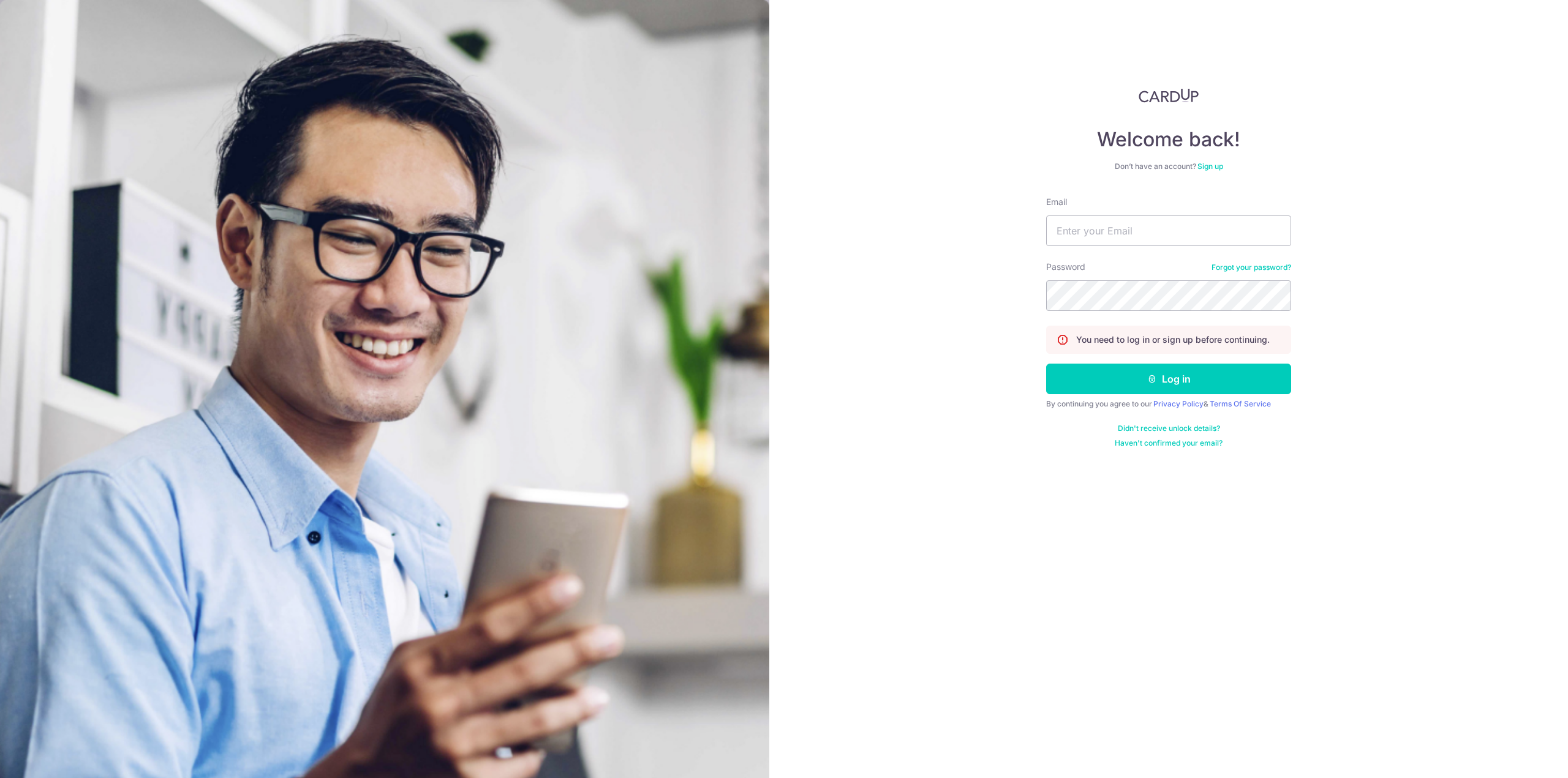
click at [1105, 253] on form "Email Password Forgot your password? You need to log in or sign up before conti…" at bounding box center [1169, 322] width 245 height 252
click at [1105, 236] on input "Email" at bounding box center [1169, 230] width 245 height 30
type input "[EMAIL_ADDRESS][DOMAIN_NAME]"
click at [1159, 373] on button "Log in" at bounding box center [1169, 378] width 245 height 30
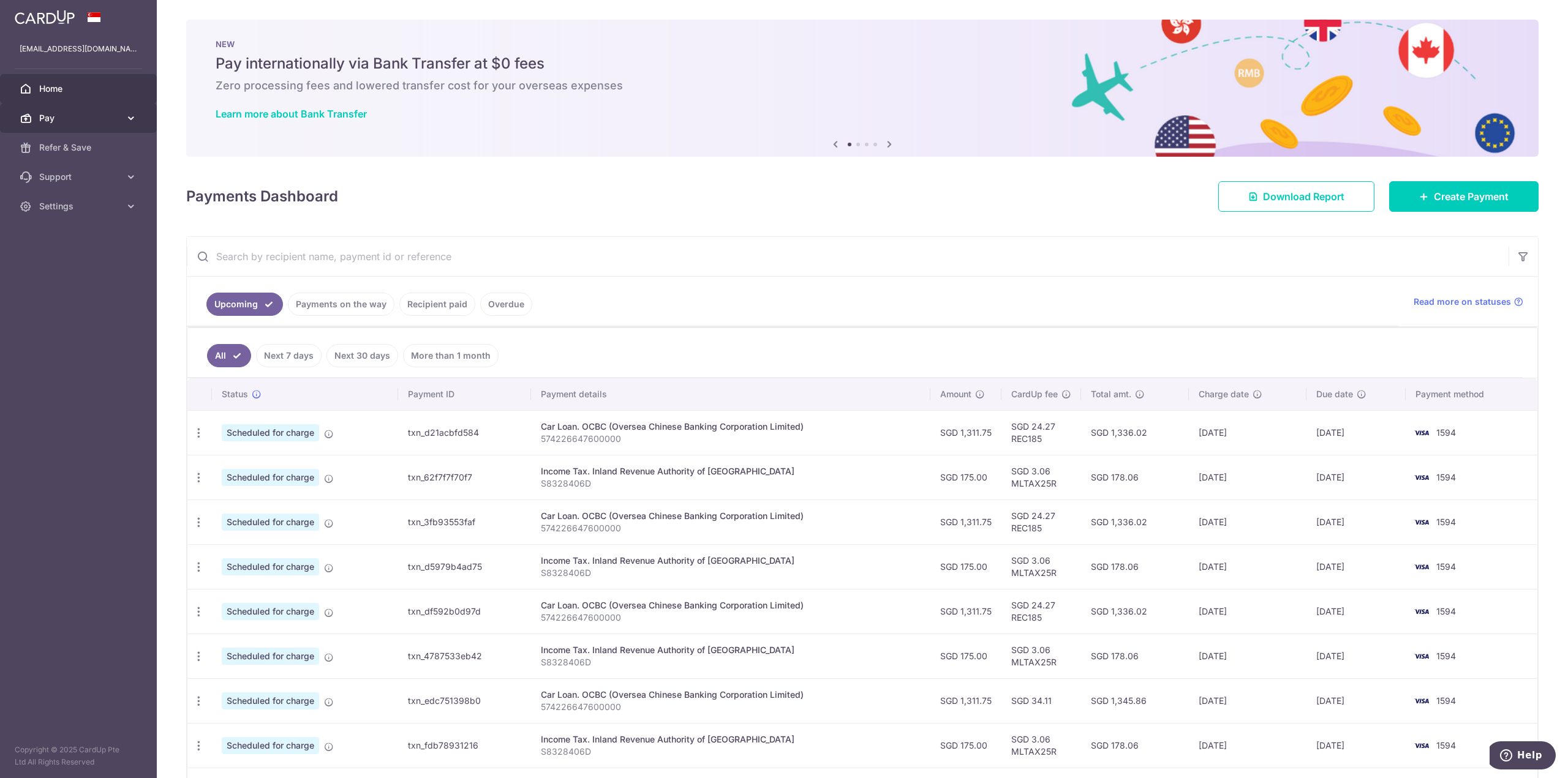
click at [69, 111] on link "Pay" at bounding box center [78, 118] width 157 height 29
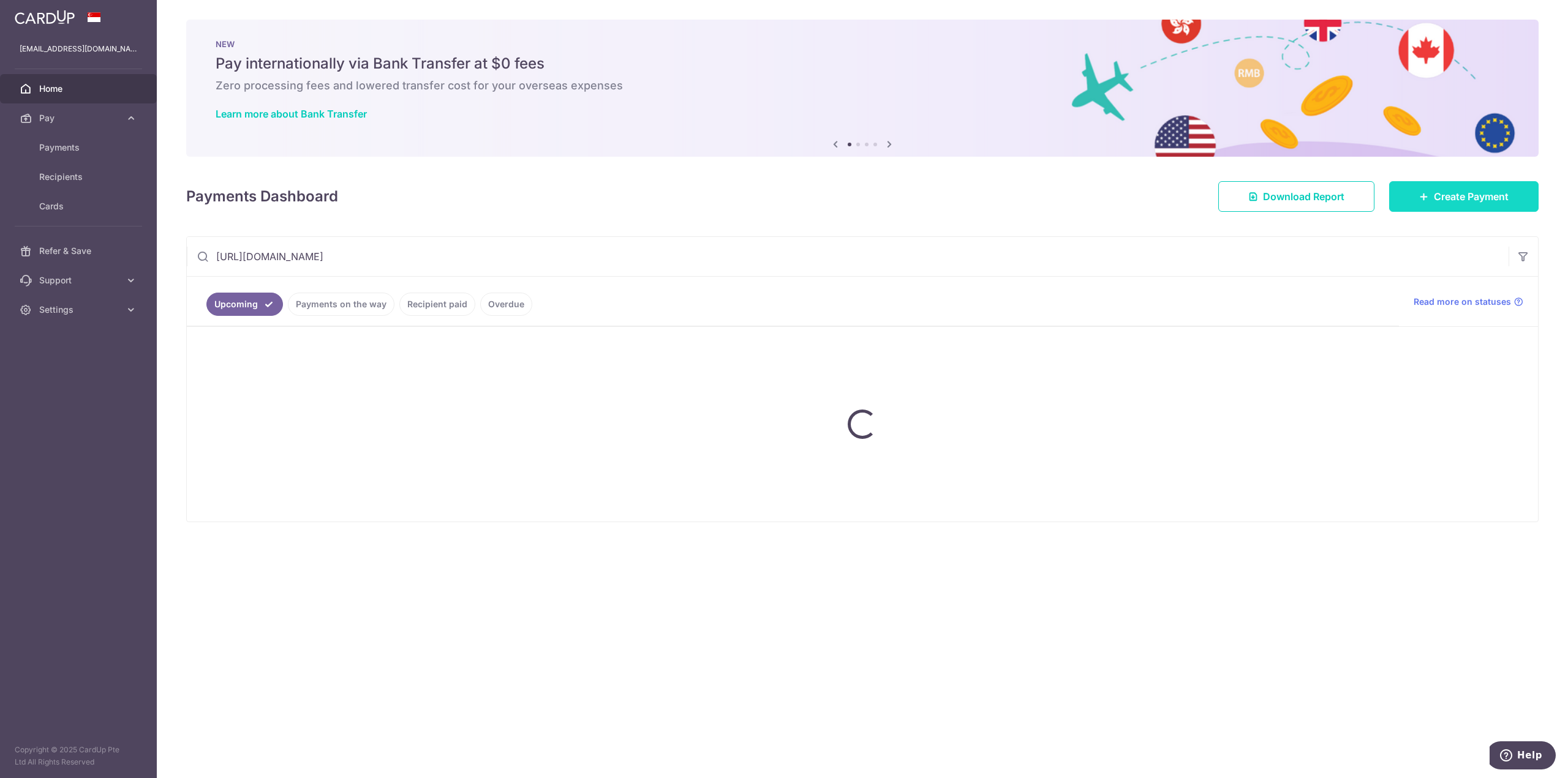
type input "https://app.cardup.co/dashboard#"
click at [1430, 203] on link "Create Payment" at bounding box center [1464, 196] width 150 height 30
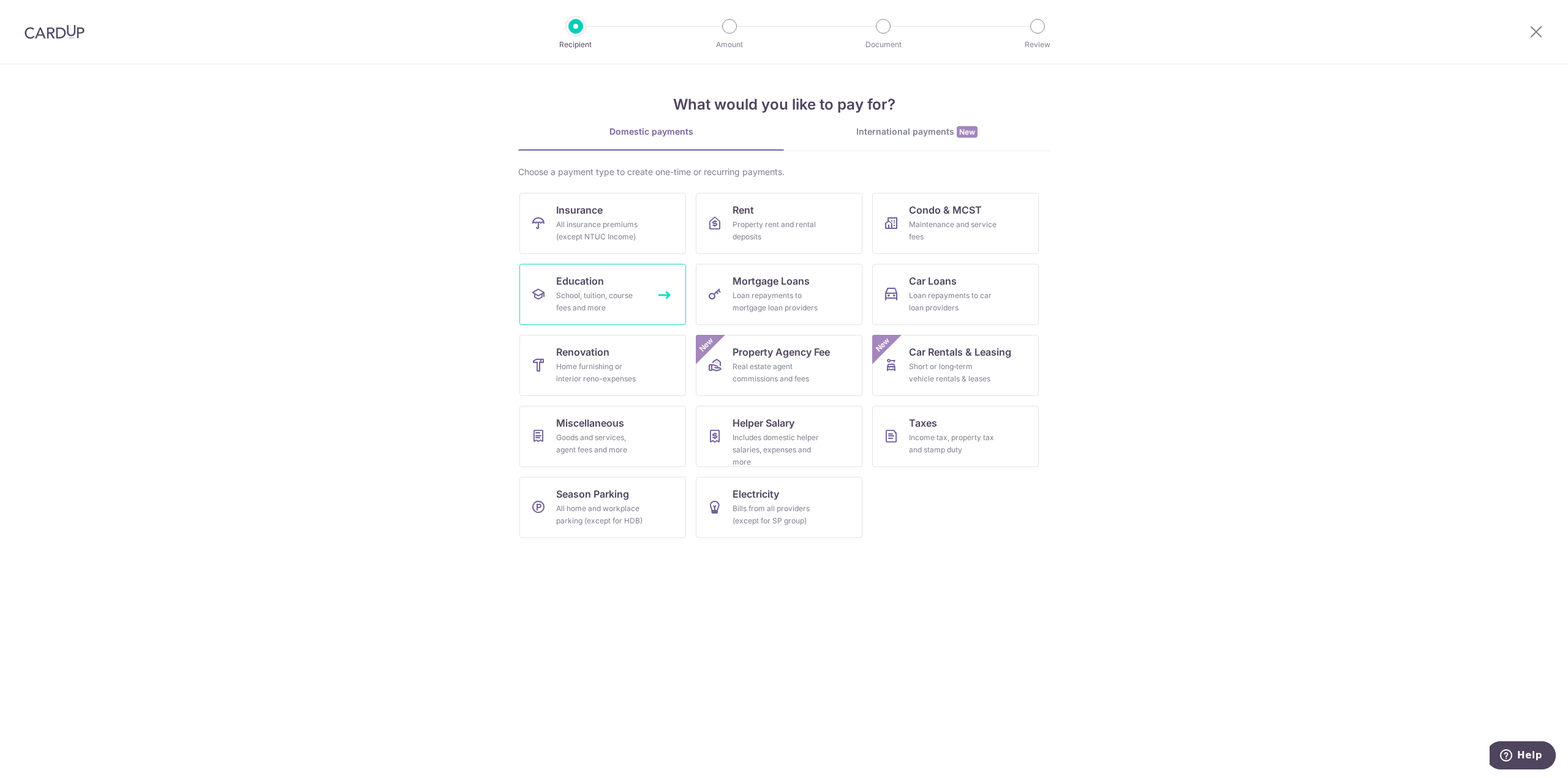
click at [625, 284] on link "Education School, tuition, course fees and more" at bounding box center [603, 294] width 167 height 61
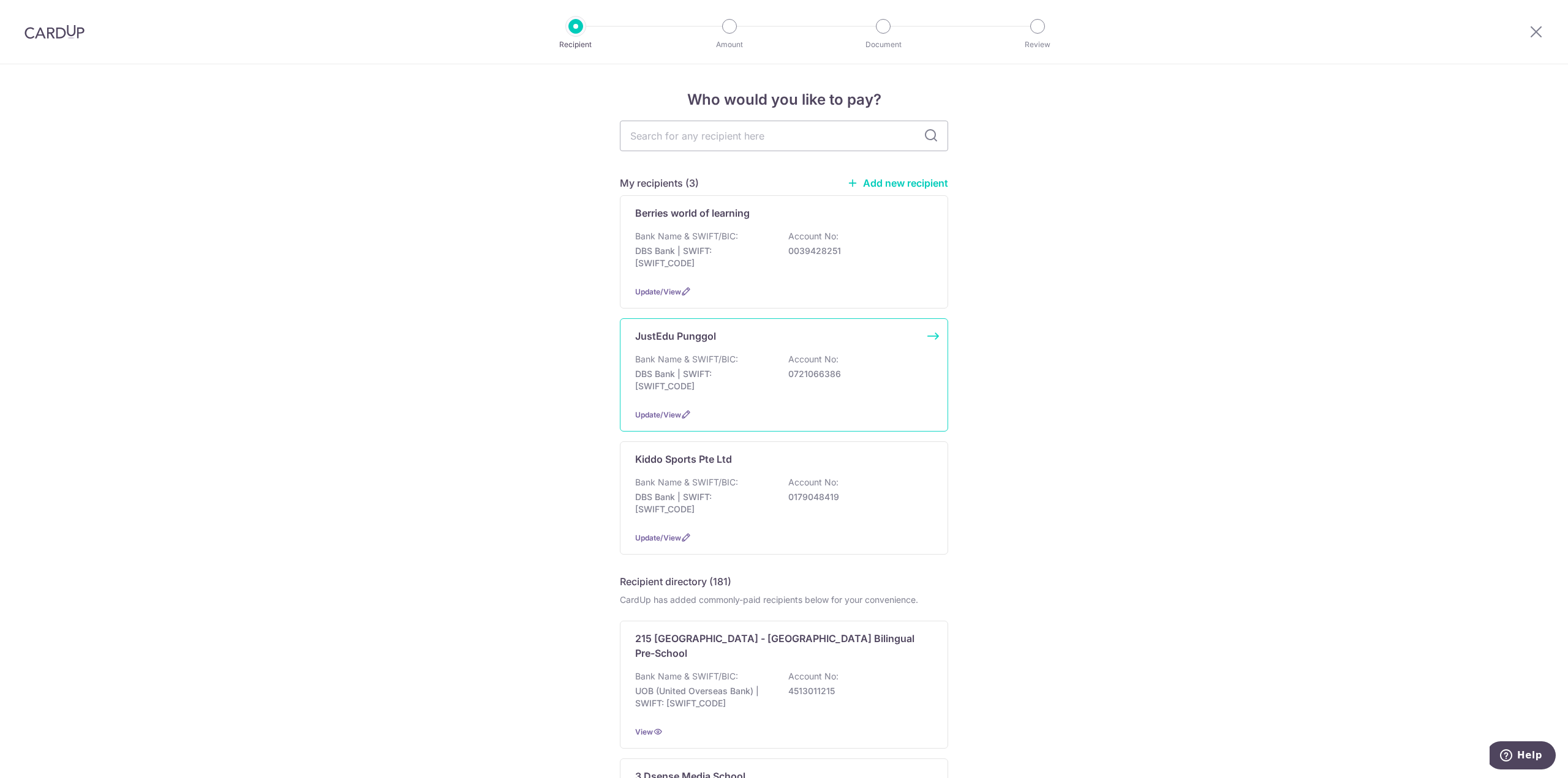
click at [643, 374] on p "DBS Bank | SWIFT: DBSSSGSGXXX" at bounding box center [704, 380] width 138 height 25
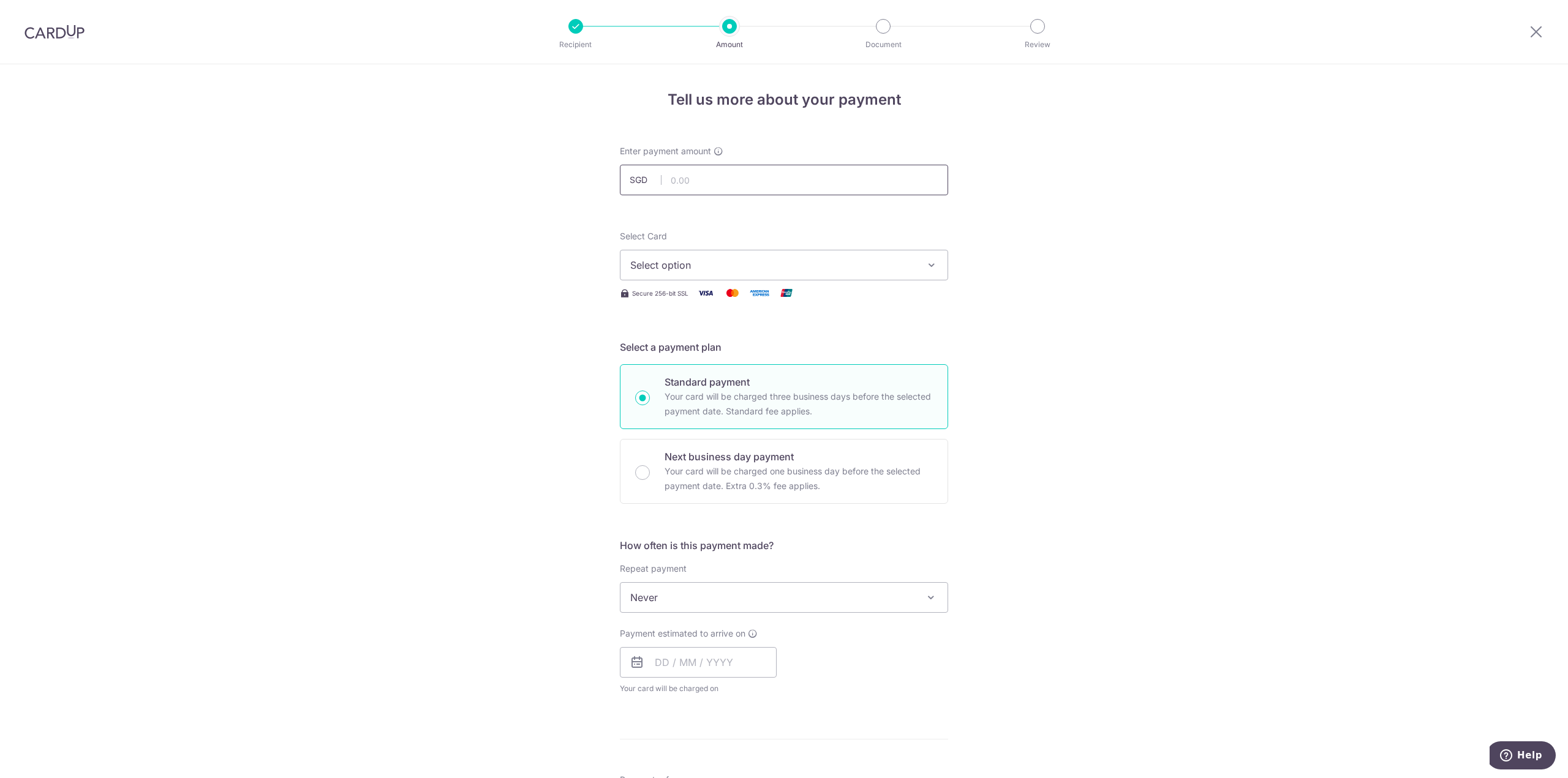
click at [688, 191] on input "text" at bounding box center [783, 179] width 328 height 30
type input "480.00"
click at [723, 242] on div "Select Card Select option Add credit card Your Cards **** 1594 **** 2765" at bounding box center [783, 255] width 328 height 50
click at [724, 250] on button "Select option" at bounding box center [783, 265] width 328 height 30
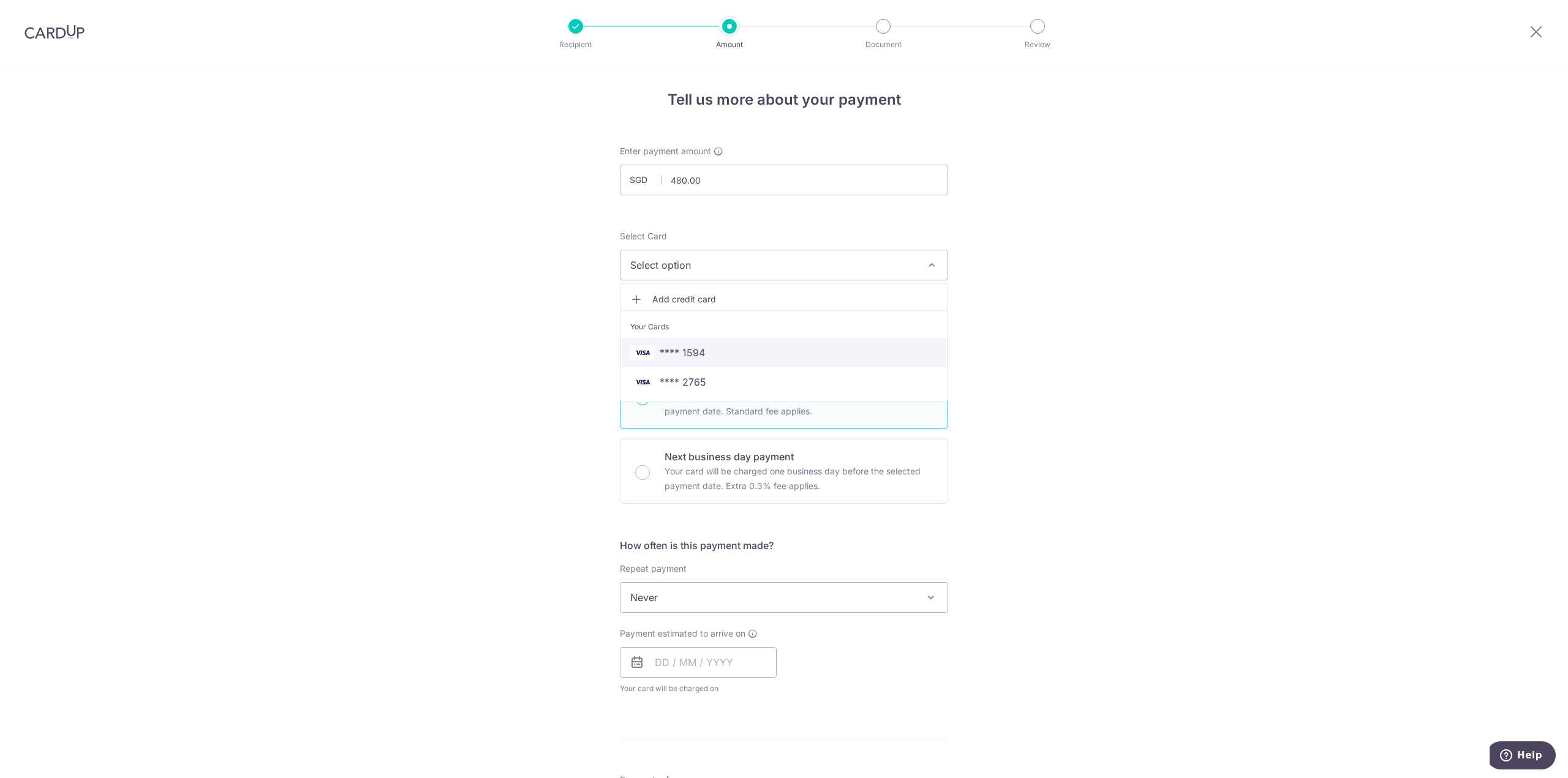
click at [735, 341] on link "**** 1594" at bounding box center [783, 352] width 327 height 29
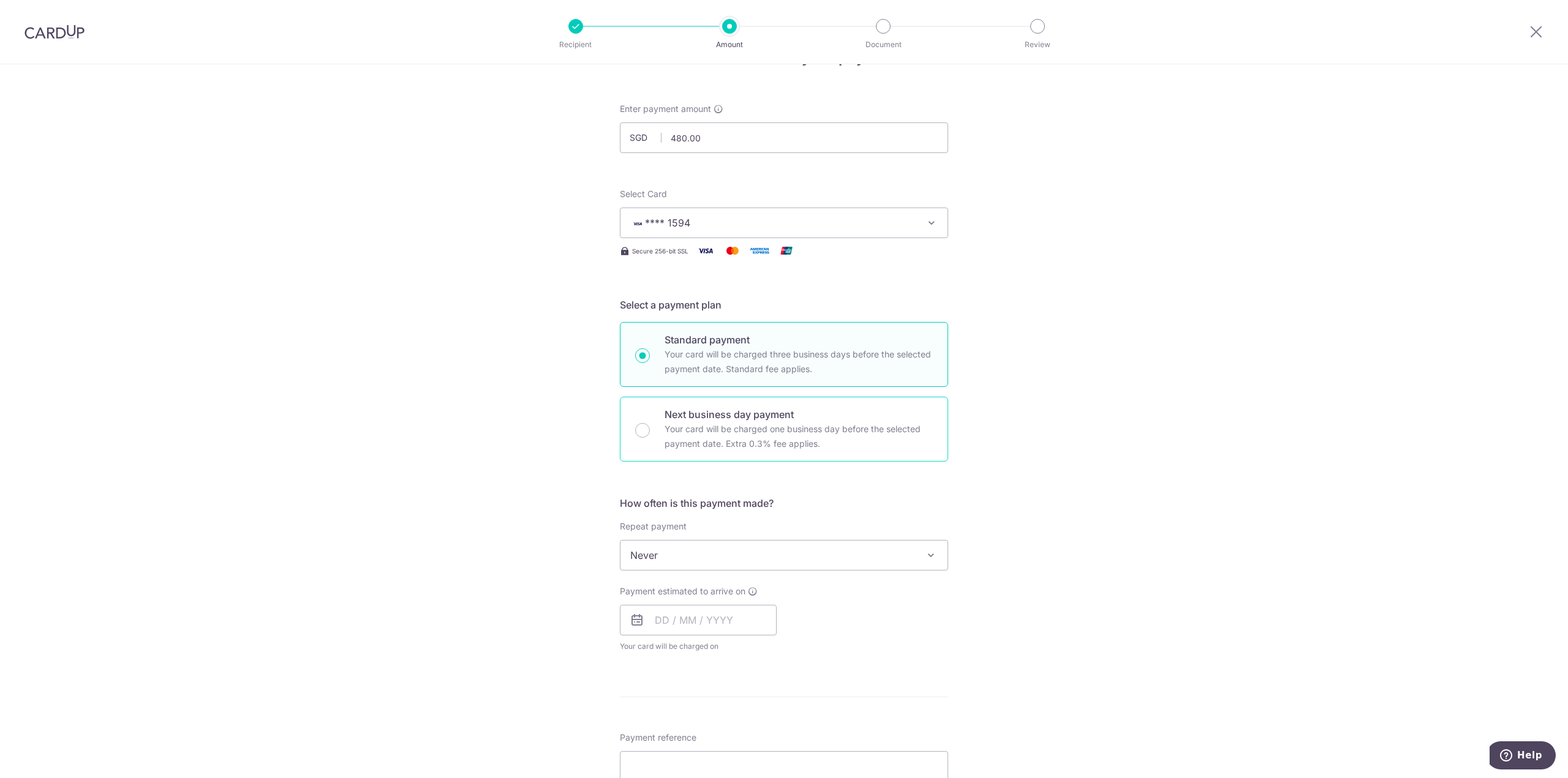
scroll to position [123, 0]
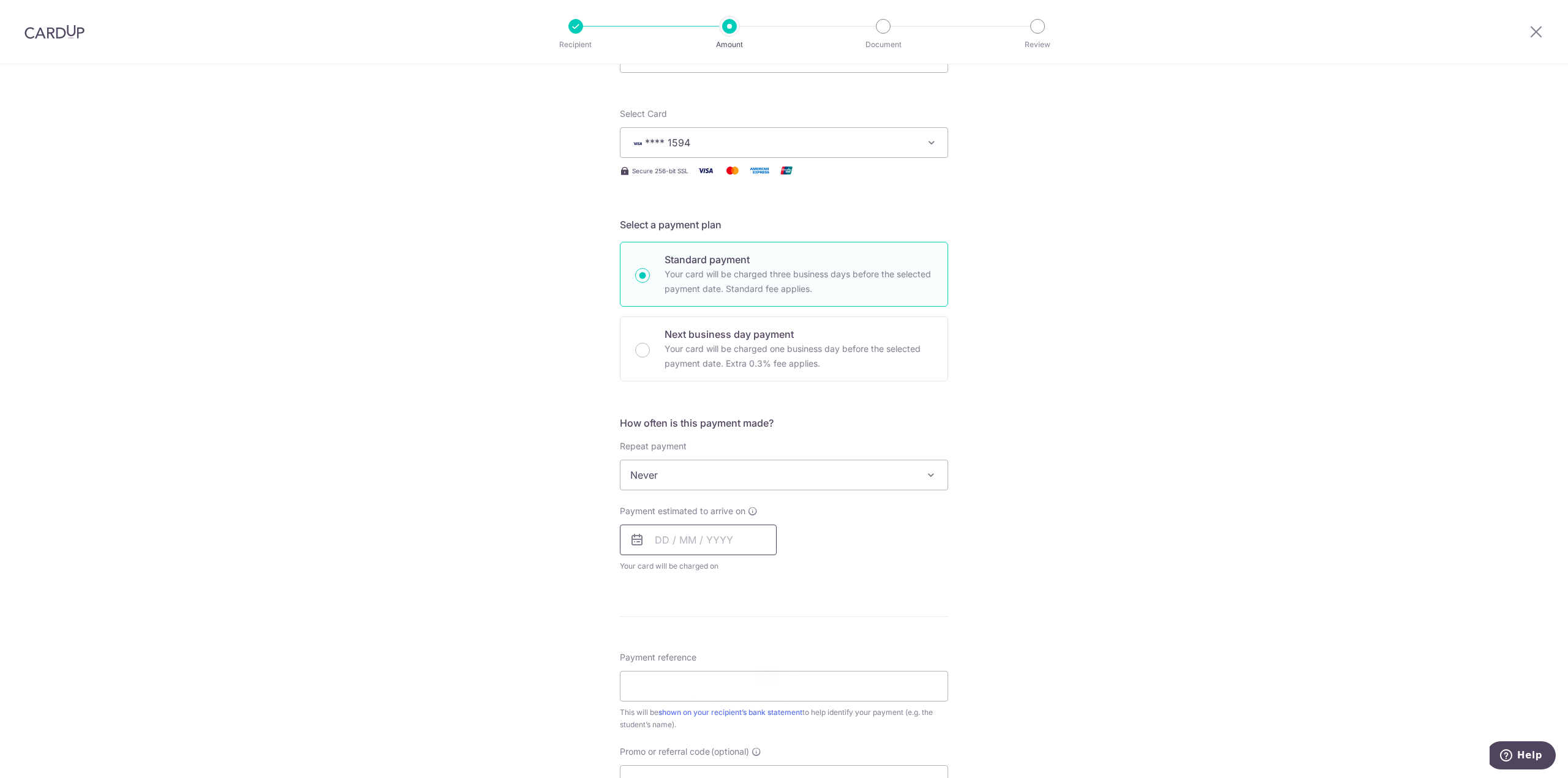
click at [663, 528] on input "text" at bounding box center [698, 539] width 157 height 30
click at [762, 677] on link "15" at bounding box center [768, 676] width 20 height 20
type input "15/08/2025"
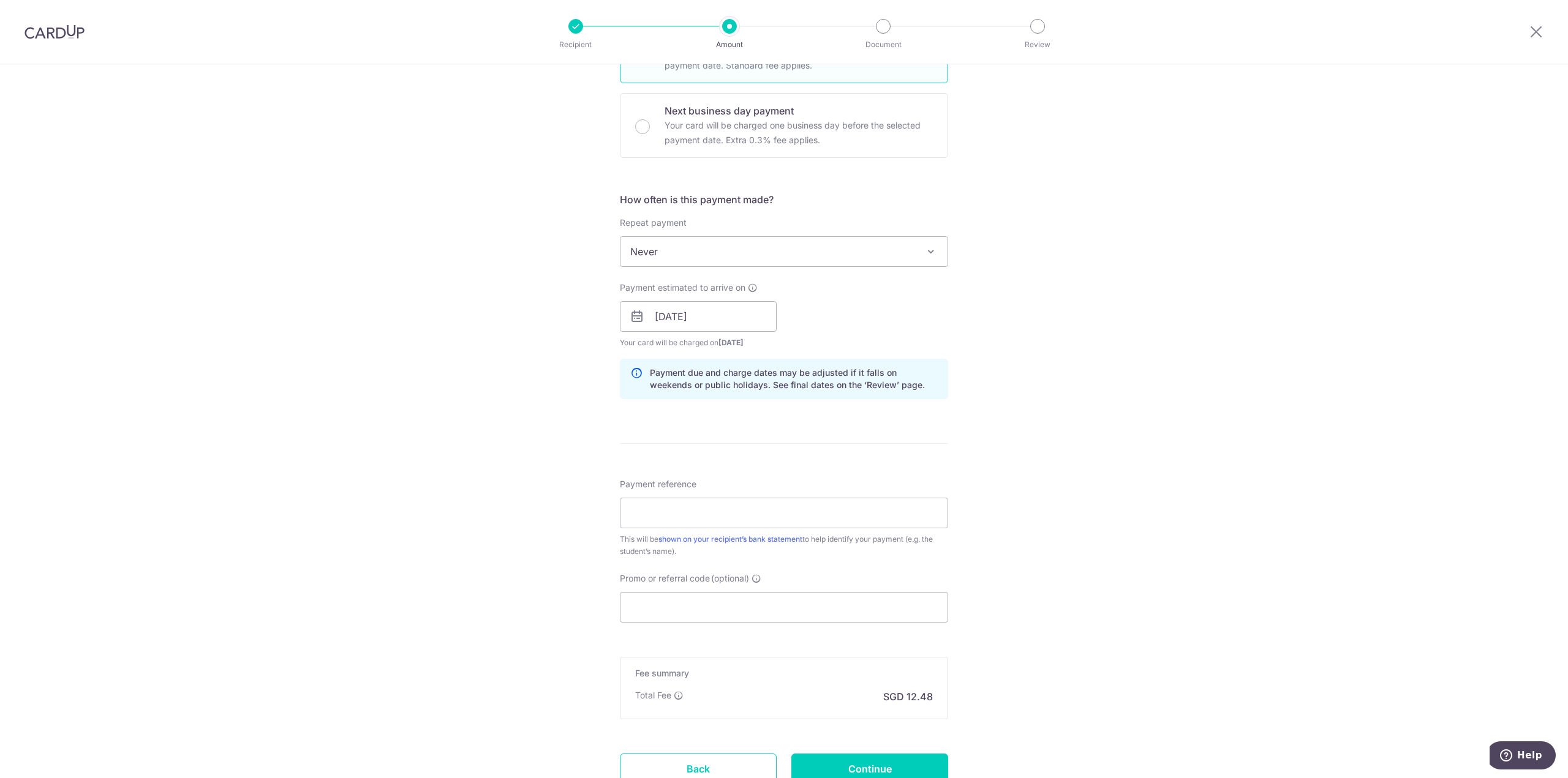
scroll to position [367, 0]
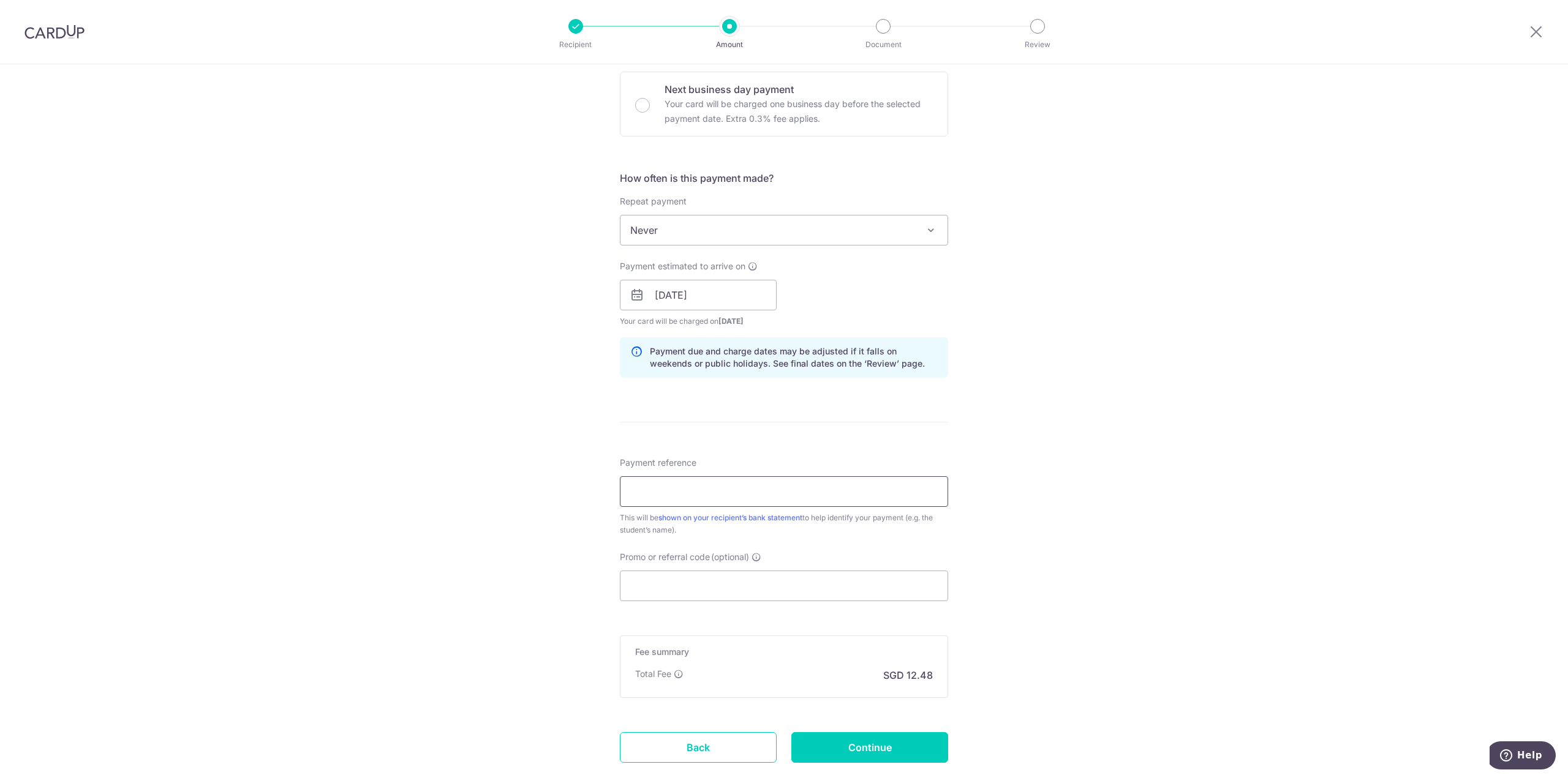
click at [637, 504] on input "Payment reference" at bounding box center [783, 491] width 328 height 30
type input "Royston Tan August 25 Fees"
click at [667, 581] on input "Promo or referral code (optional)" at bounding box center [783, 585] width 328 height 30
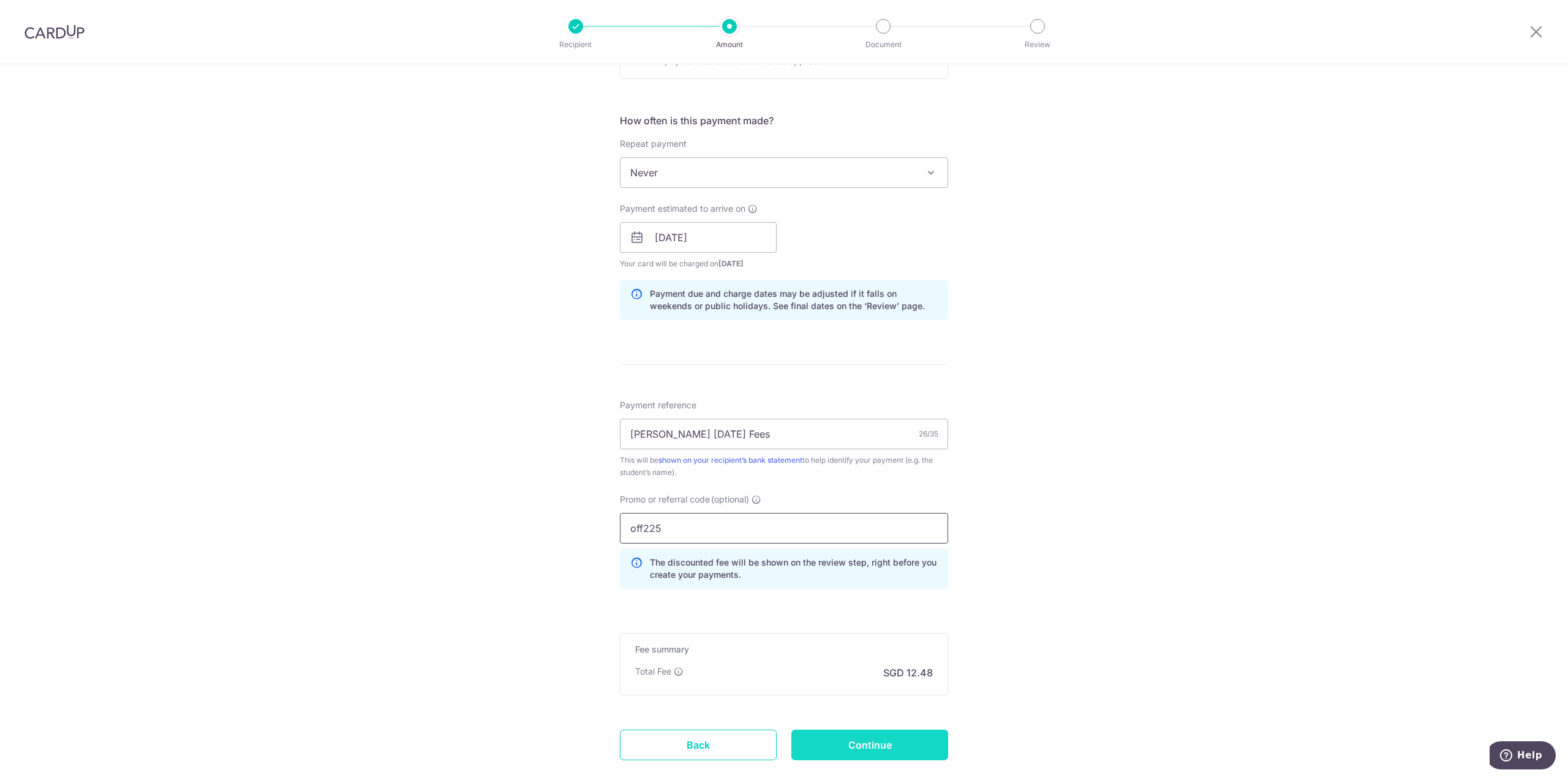
scroll to position [495, 0]
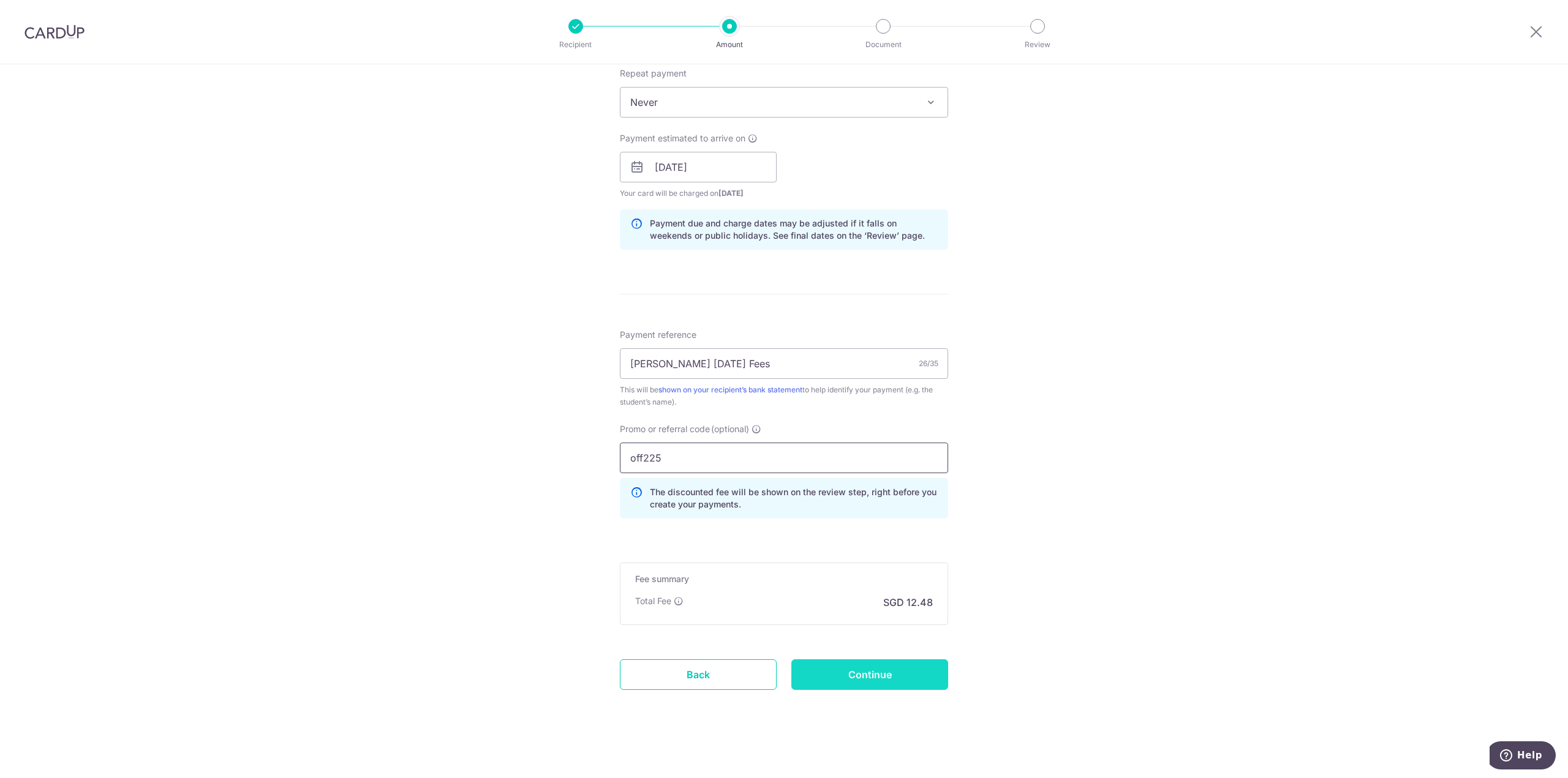
type input "off225"
click at [834, 670] on input "Continue" at bounding box center [869, 675] width 157 height 30
type input "Create Schedule"
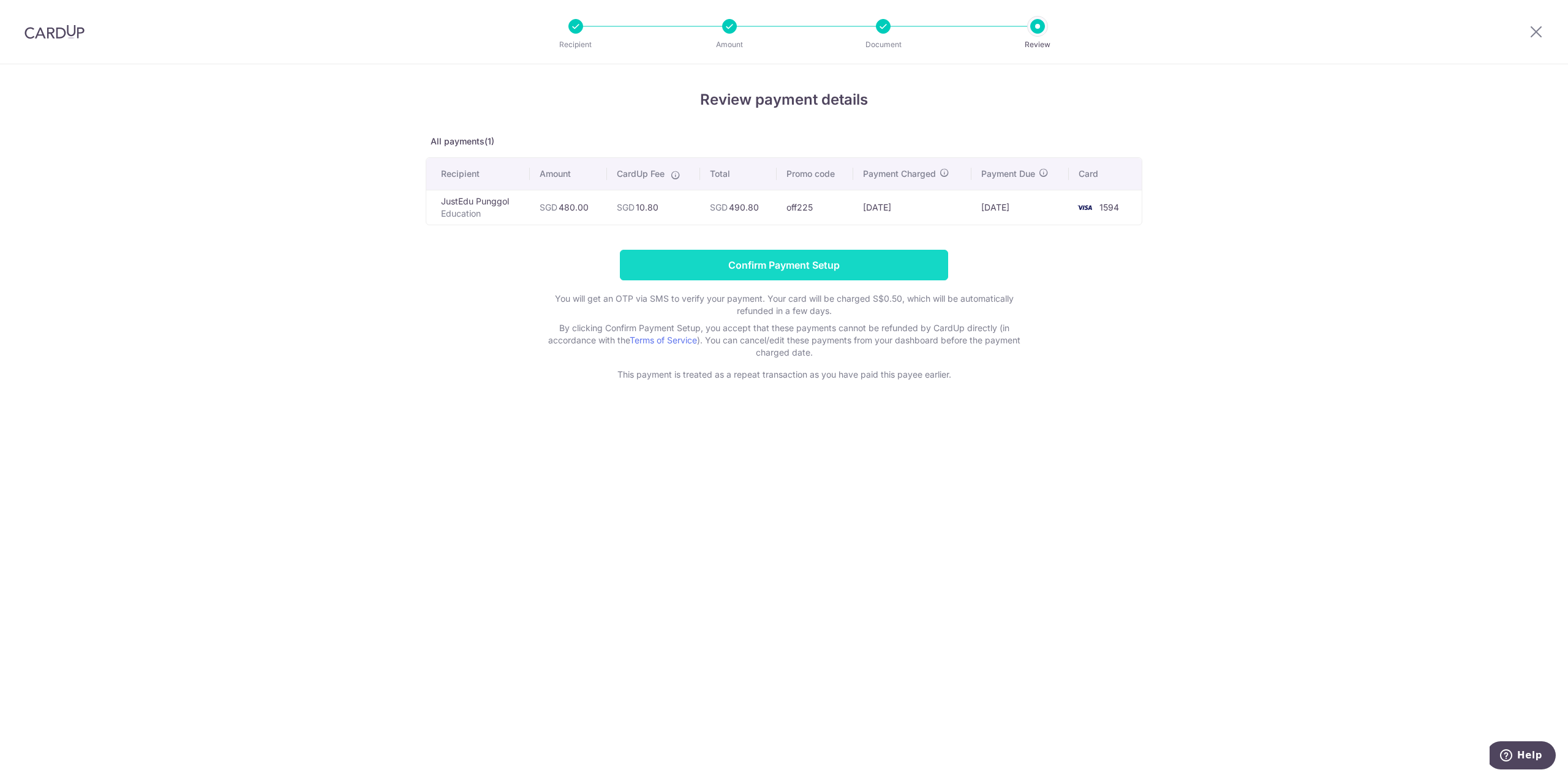
click at [781, 250] on input "Confirm Payment Setup" at bounding box center [783, 265] width 328 height 30
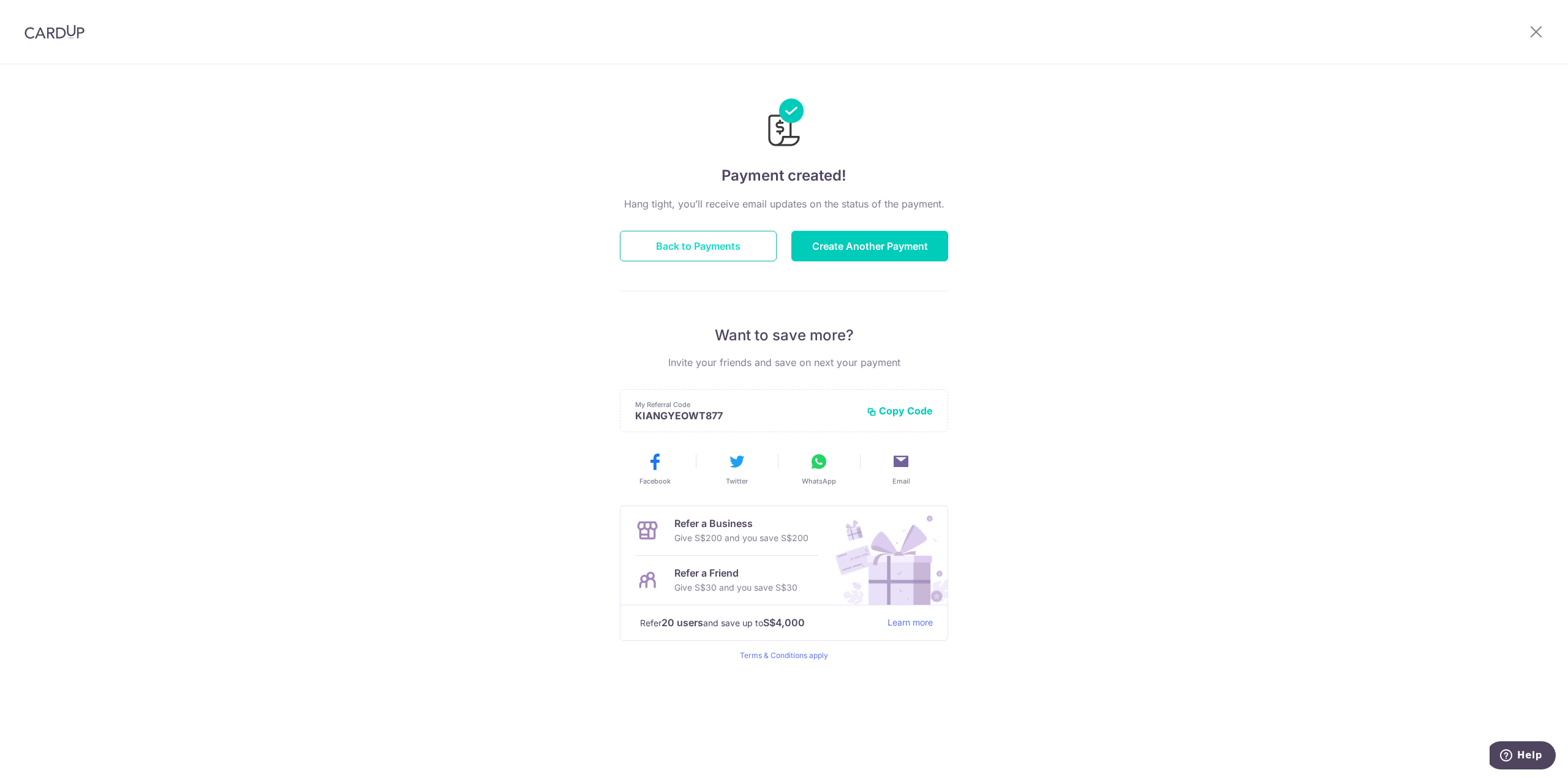
click at [625, 232] on button "Back to Payments" at bounding box center [698, 246] width 157 height 30
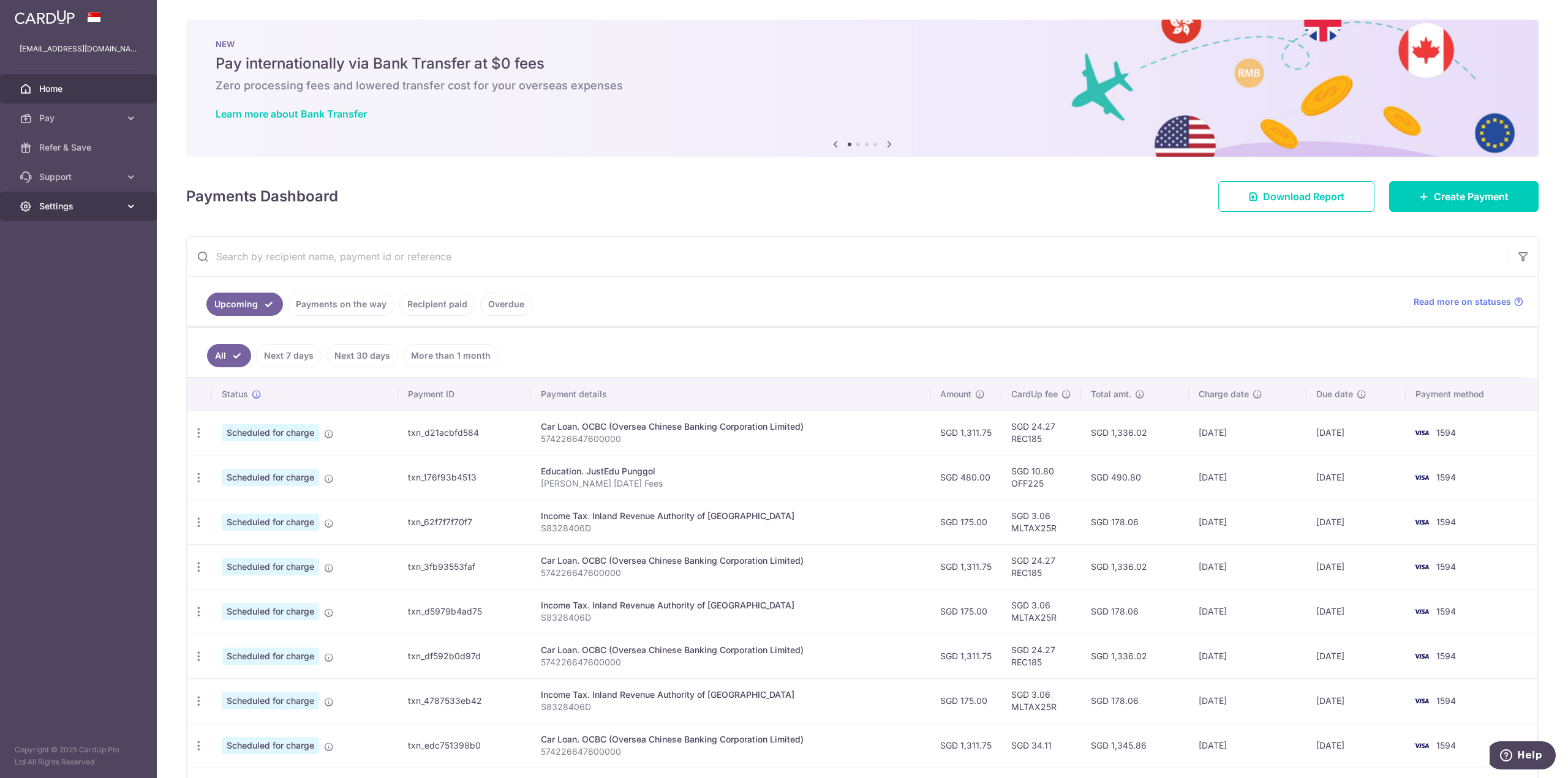
click at [87, 199] on link "Settings" at bounding box center [78, 205] width 157 height 29
click at [59, 268] on span "Logout" at bounding box center [79, 264] width 81 height 12
